Goal: Task Accomplishment & Management: Manage account settings

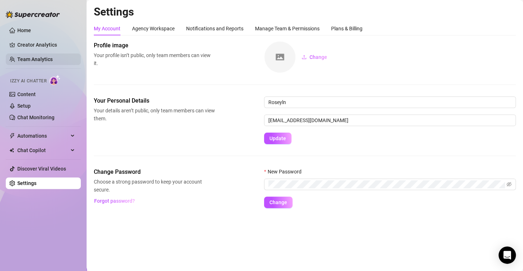
click at [47, 57] on link "Team Analytics" at bounding box center [34, 59] width 35 height 6
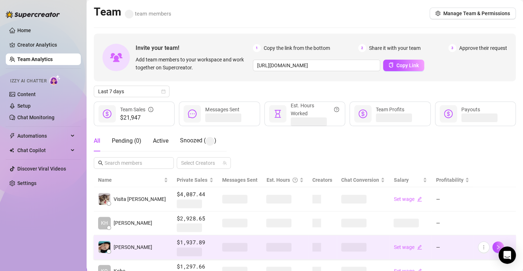
scroll to position [72, 0]
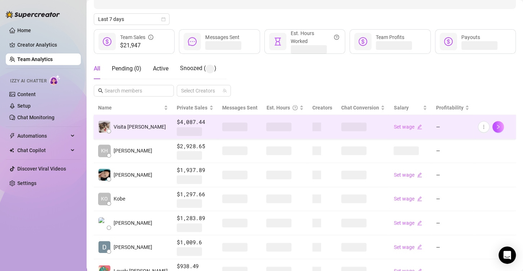
click at [266, 126] on span at bounding box center [278, 126] width 25 height 9
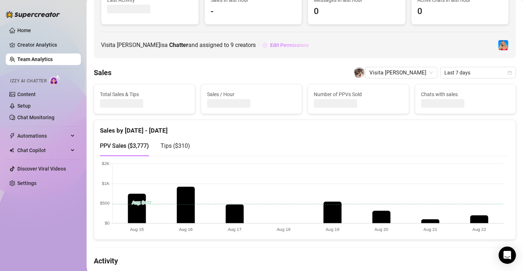
click at [279, 48] on button "Edit Permissions" at bounding box center [285, 45] width 47 height 12
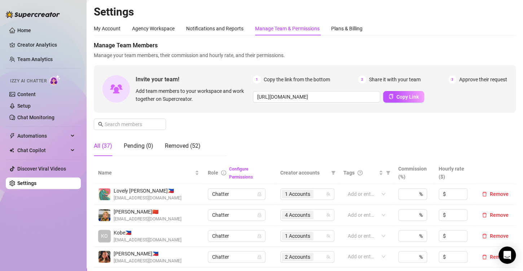
scroll to position [217, 0]
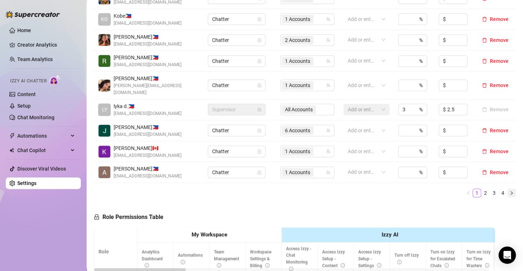
click at [510, 191] on icon "right" at bounding box center [512, 193] width 4 height 4
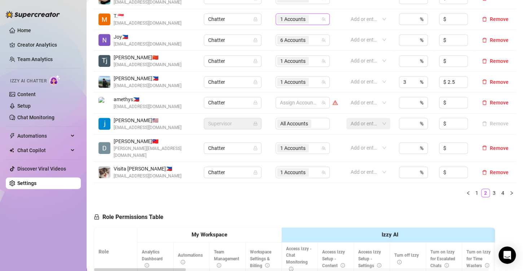
click at [290, 18] on span "1 Accounts" at bounding box center [292, 19] width 25 height 8
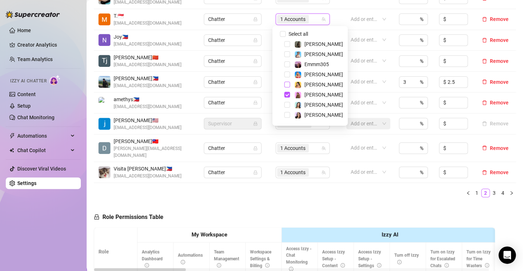
click at [287, 85] on span "Select tree node" at bounding box center [287, 85] width 6 height 6
click at [295, 190] on div "Name Role Configure Permissions Creator accounts Tags Commission (%) Hourly rat…" at bounding box center [305, 74] width 422 height 258
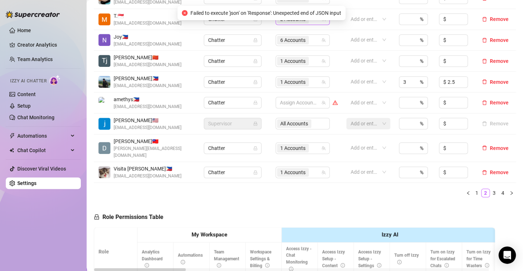
click at [283, 19] on span "2 Accounts" at bounding box center [292, 19] width 25 height 8
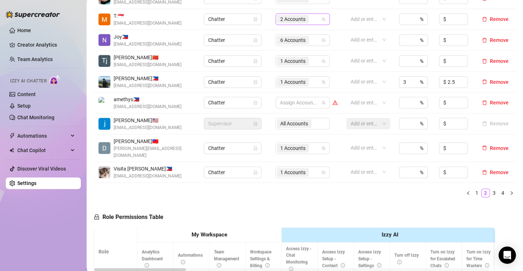
click at [281, 19] on span "2 Accounts" at bounding box center [292, 19] width 25 height 8
